Goal: Information Seeking & Learning: Learn about a topic

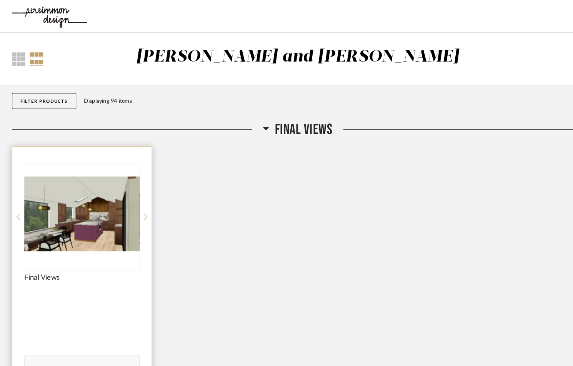
click at [92, 201] on img "7" at bounding box center [78, 206] width 111 height 96
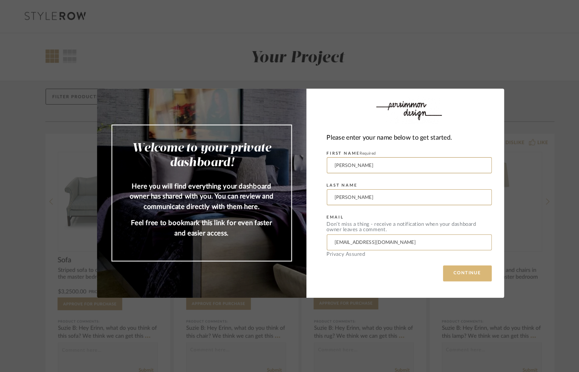
click at [445, 264] on button "CONTINUE" at bounding box center [450, 263] width 47 height 15
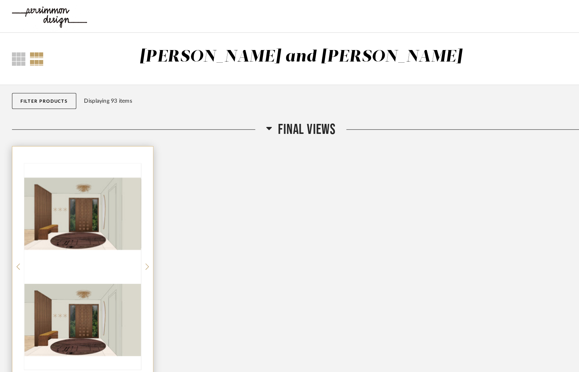
click at [93, 260] on img at bounding box center [79, 308] width 112 height 96
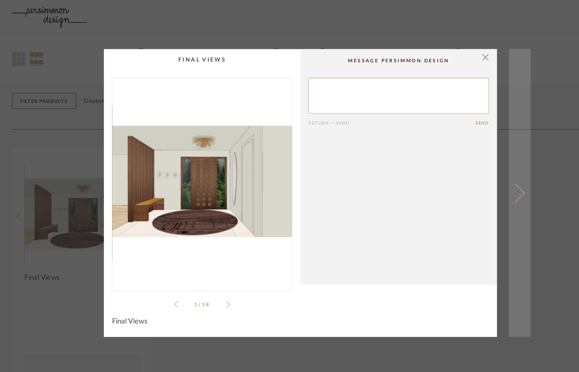
click at [496, 189] on span at bounding box center [496, 186] width 18 height 18
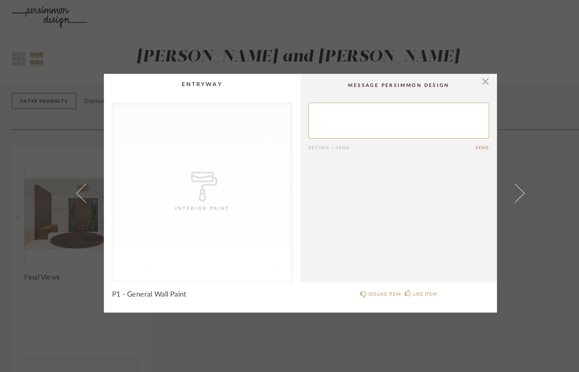
click at [496, 189] on span at bounding box center [496, 186] width 18 height 18
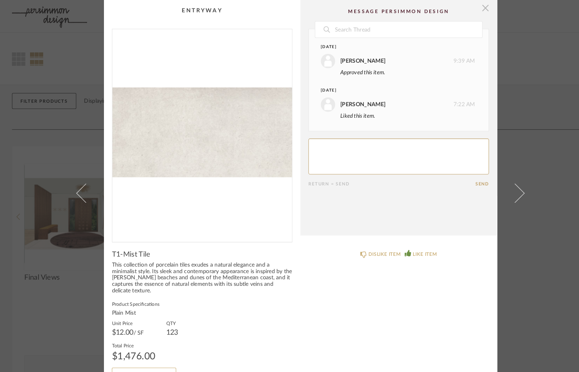
click at [462, 11] on span "button" at bounding box center [467, 7] width 15 height 15
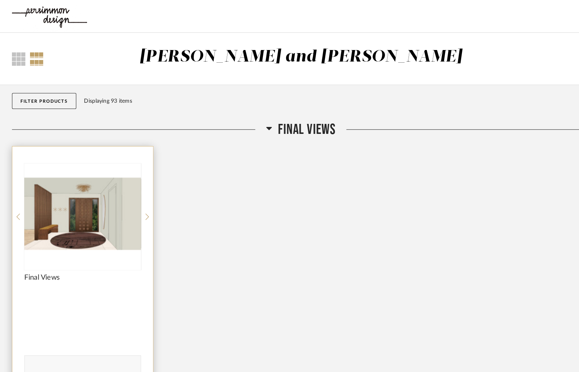
click at [73, 204] on img "0" at bounding box center [79, 206] width 112 height 96
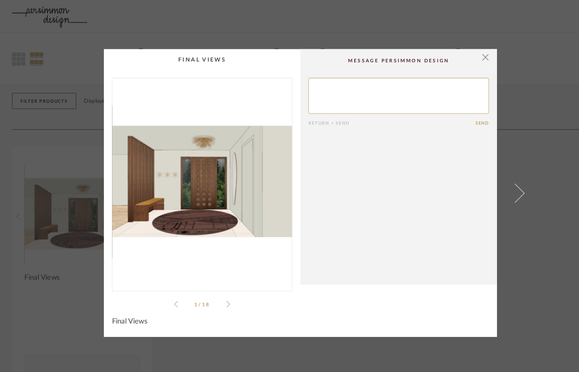
click at [218, 293] on icon at bounding box center [219, 293] width 3 height 6
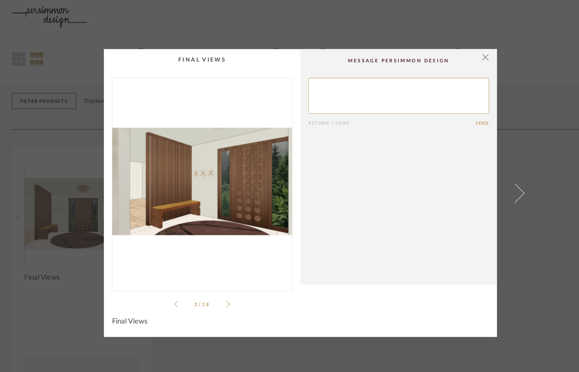
click at [218, 293] on icon at bounding box center [219, 293] width 3 height 6
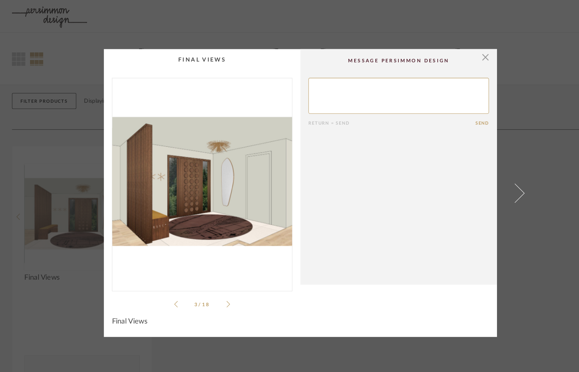
click at [218, 293] on icon at bounding box center [219, 293] width 3 height 6
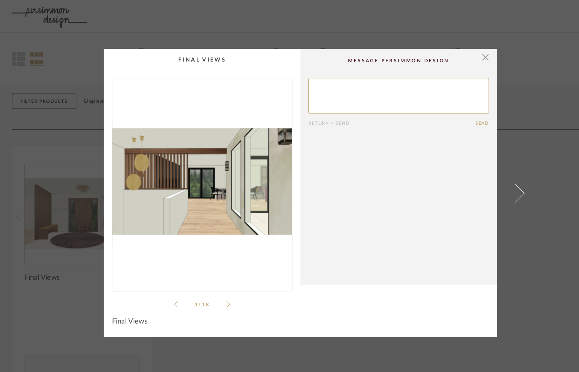
click at [218, 293] on icon at bounding box center [219, 293] width 3 height 6
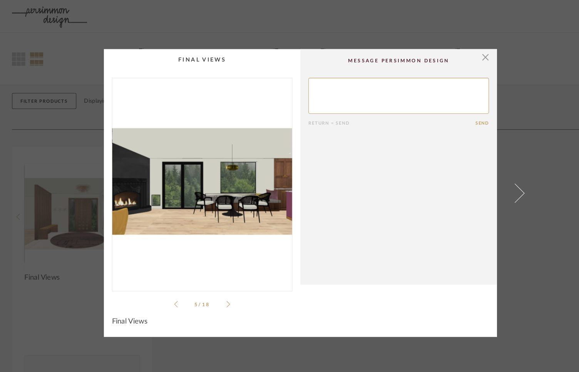
click at [218, 293] on icon at bounding box center [219, 293] width 3 height 6
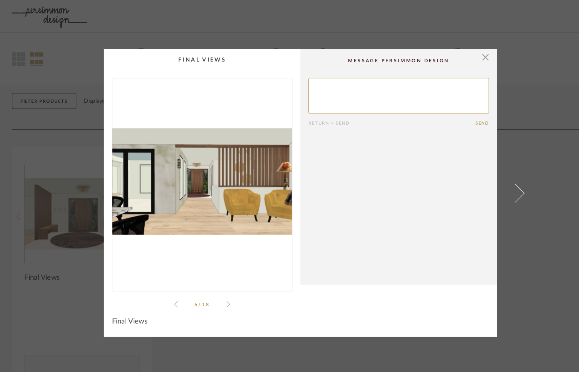
click at [218, 293] on icon at bounding box center [219, 293] width 3 height 6
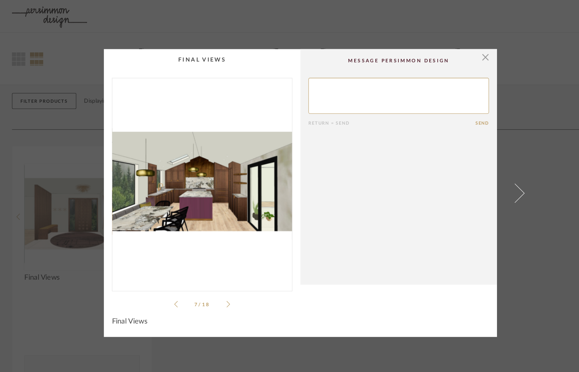
click at [218, 293] on icon at bounding box center [219, 293] width 3 height 6
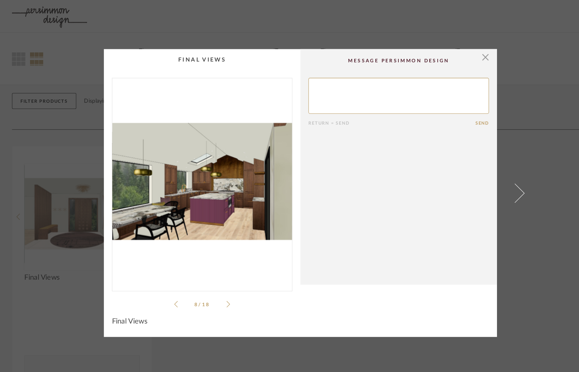
click at [218, 293] on icon at bounding box center [219, 293] width 3 height 6
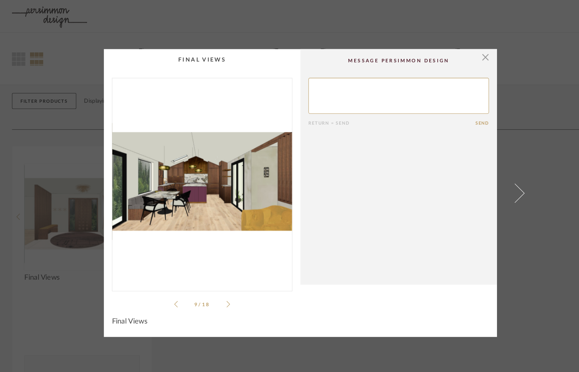
click at [218, 293] on icon at bounding box center [219, 293] width 3 height 6
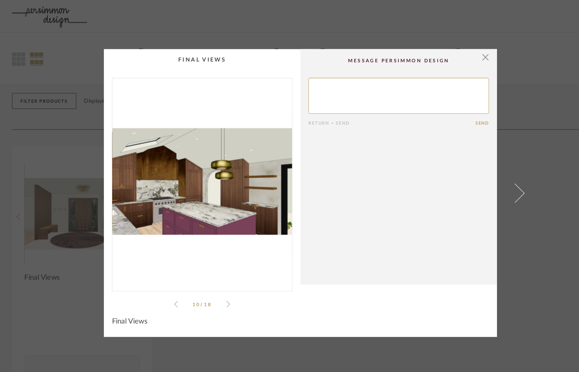
click at [218, 293] on icon at bounding box center [219, 293] width 3 height 6
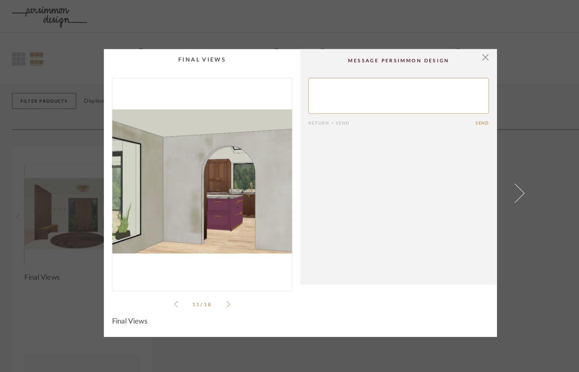
click at [218, 293] on icon at bounding box center [219, 293] width 3 height 6
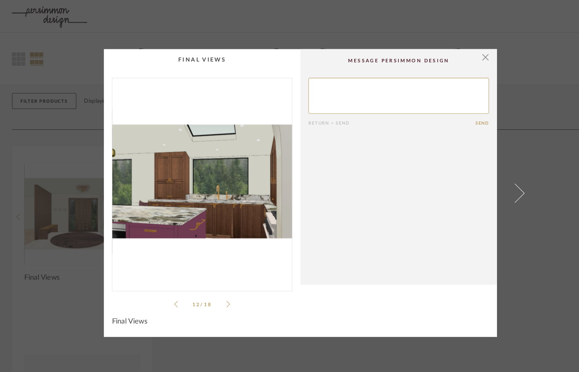
click at [218, 293] on icon at bounding box center [219, 293] width 3 height 6
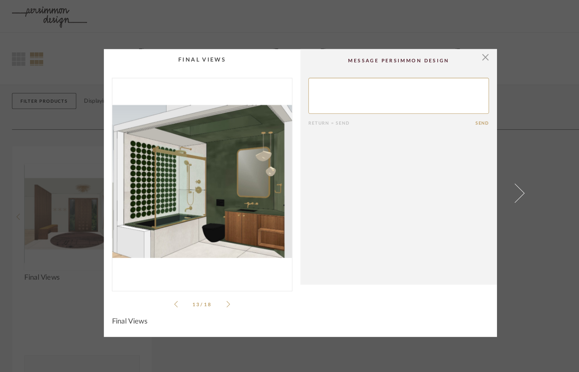
click at [168, 294] on icon at bounding box center [169, 293] width 3 height 7
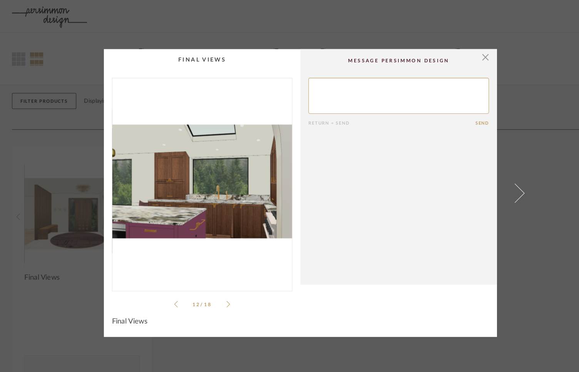
click at [218, 294] on icon at bounding box center [219, 293] width 3 height 7
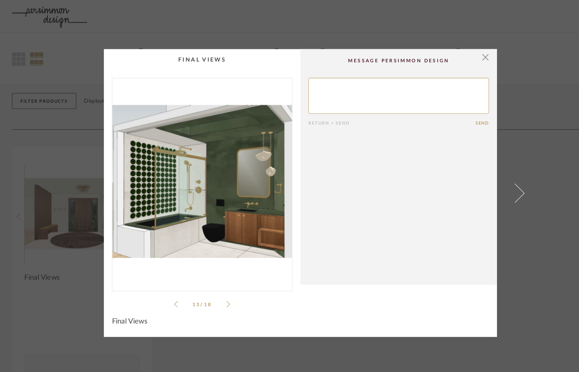
click at [218, 293] on icon at bounding box center [219, 293] width 3 height 7
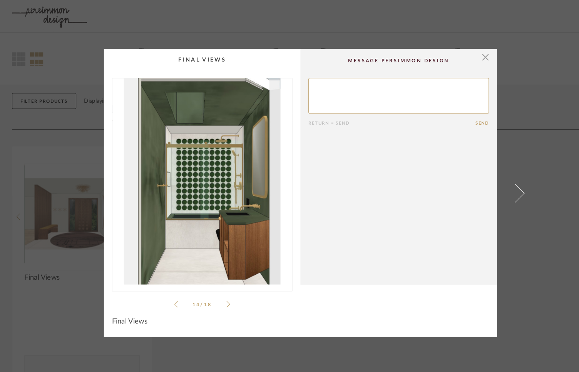
click at [218, 293] on icon at bounding box center [219, 293] width 3 height 7
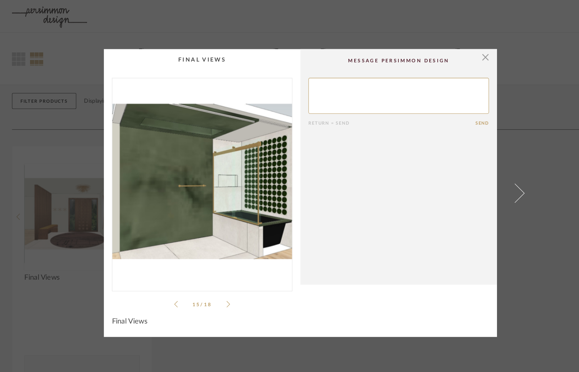
click at [218, 293] on icon at bounding box center [219, 293] width 3 height 7
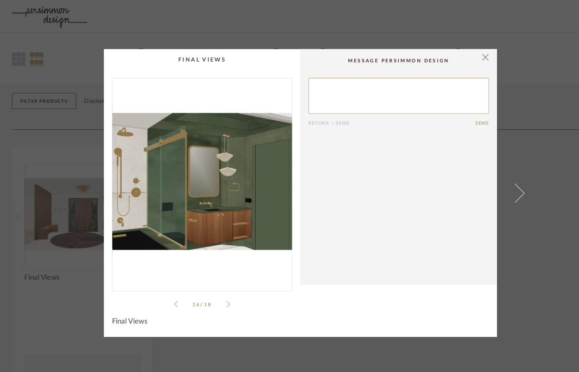
click at [218, 293] on icon at bounding box center [219, 293] width 3 height 7
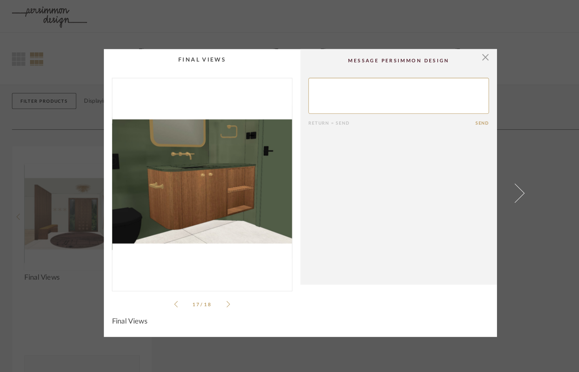
click at [218, 293] on icon at bounding box center [219, 293] width 3 height 7
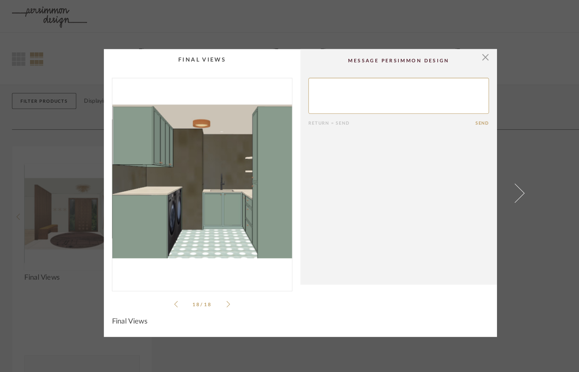
click at [218, 293] on icon at bounding box center [219, 293] width 3 height 7
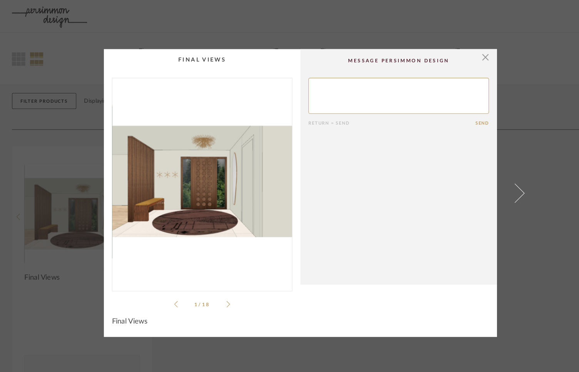
click at [218, 293] on icon at bounding box center [219, 293] width 3 height 7
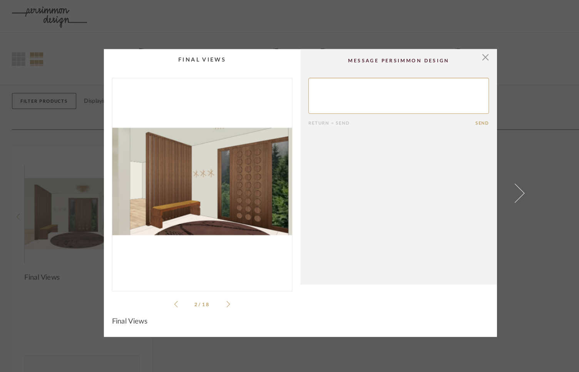
click at [218, 293] on icon at bounding box center [219, 293] width 3 height 7
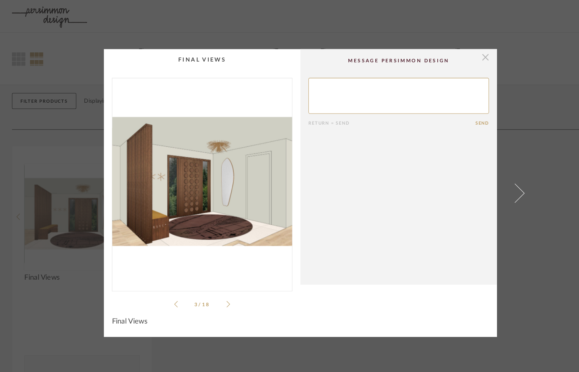
click at [462, 55] on span "button" at bounding box center [467, 54] width 15 height 15
